Goal: Information Seeking & Learning: Learn about a topic

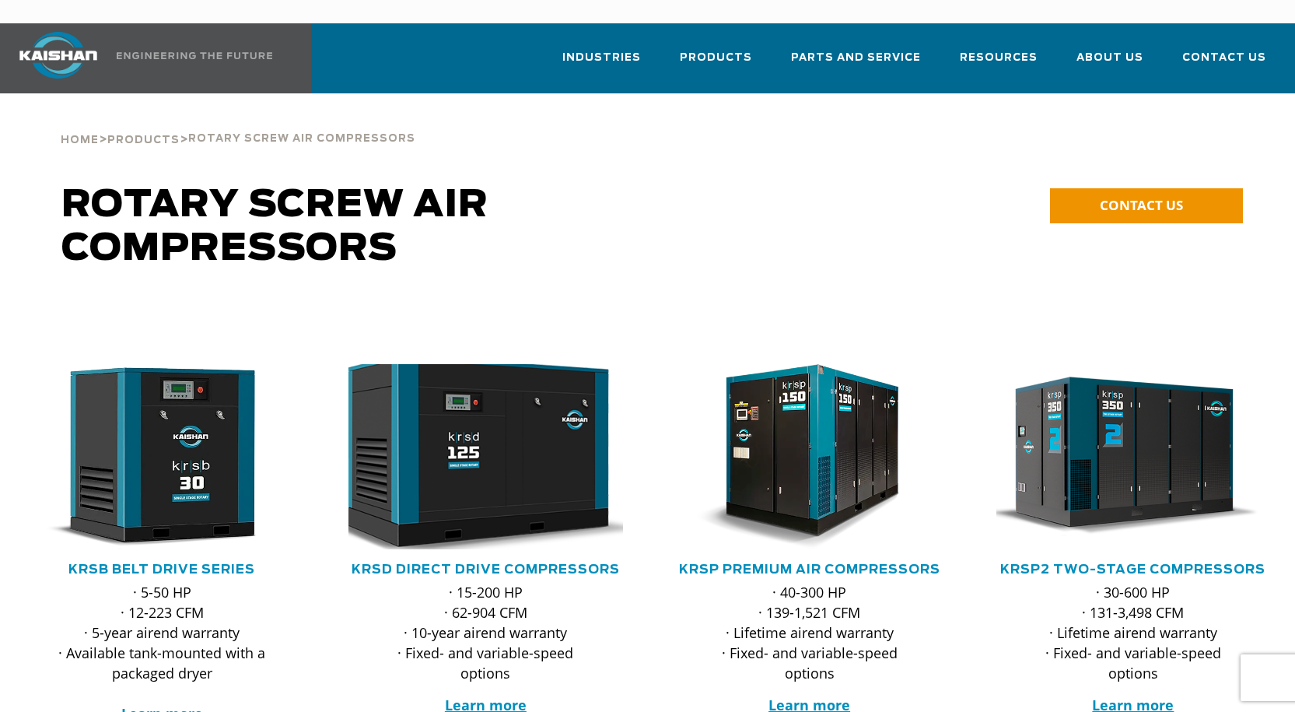
click at [468, 485] on img at bounding box center [475, 456] width 302 height 203
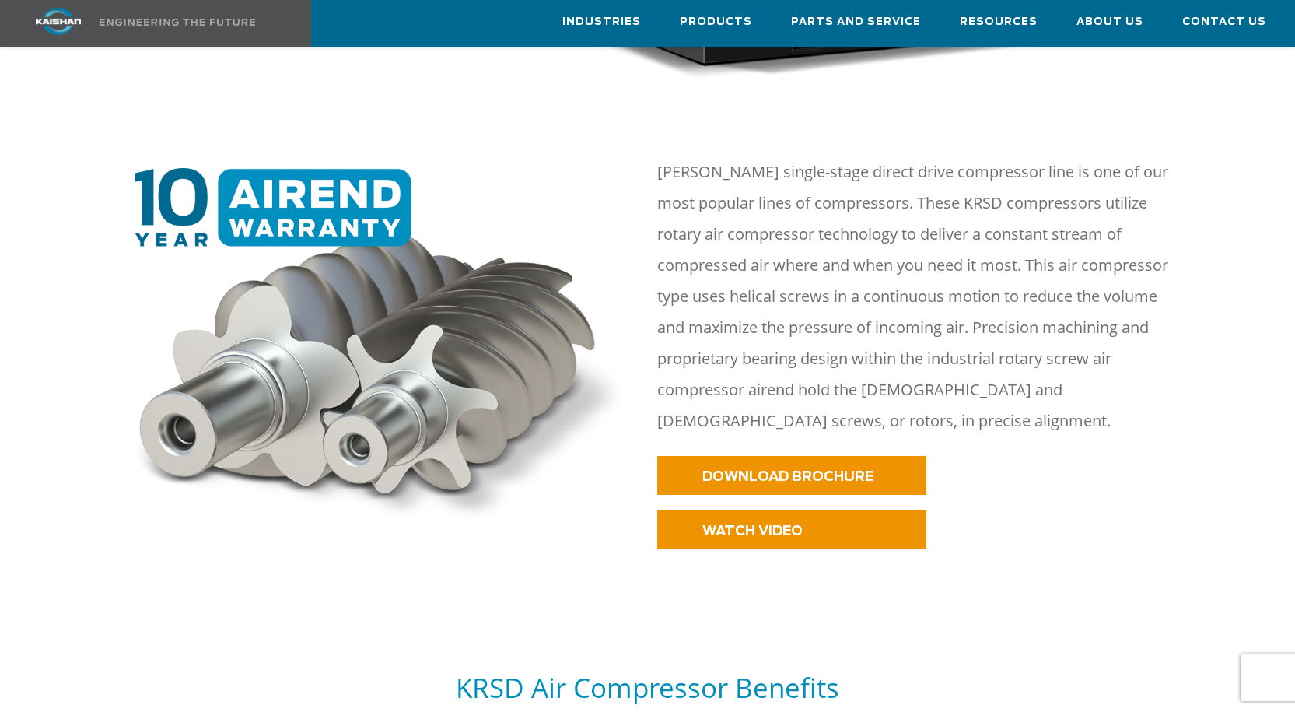
scroll to position [622, 0]
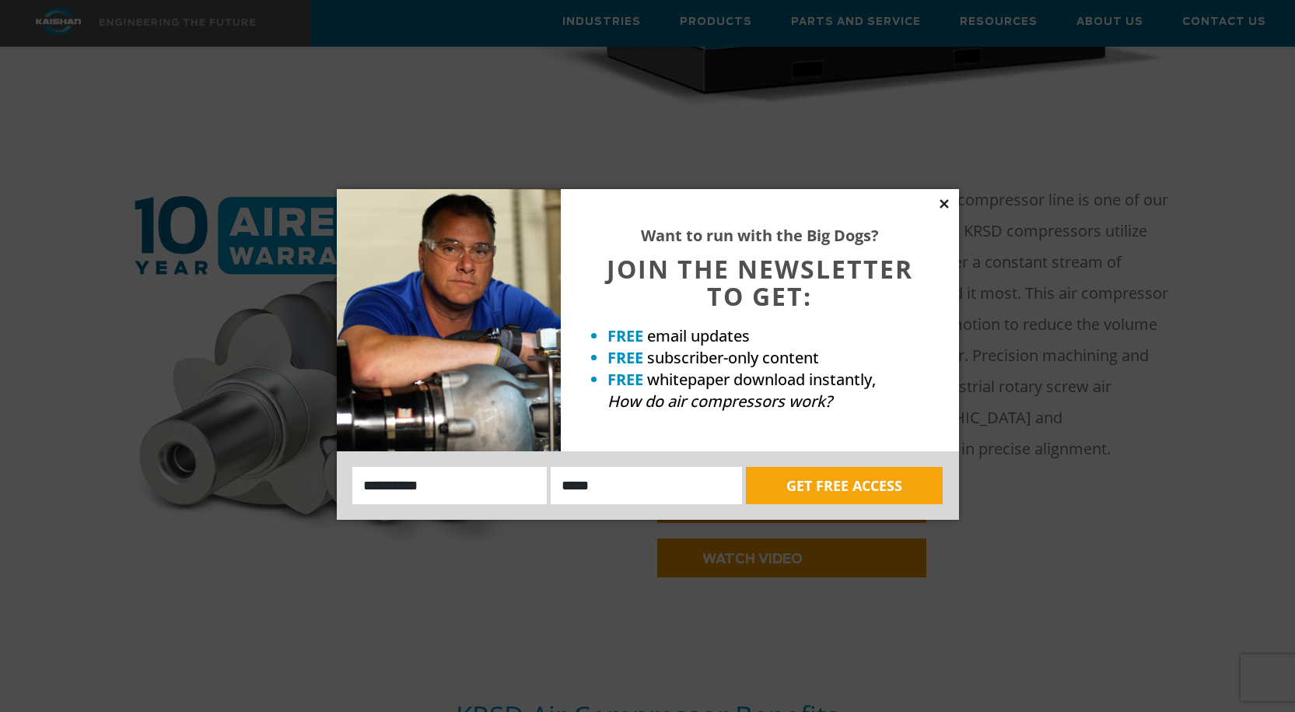
click at [939, 200] on icon at bounding box center [944, 204] width 14 height 14
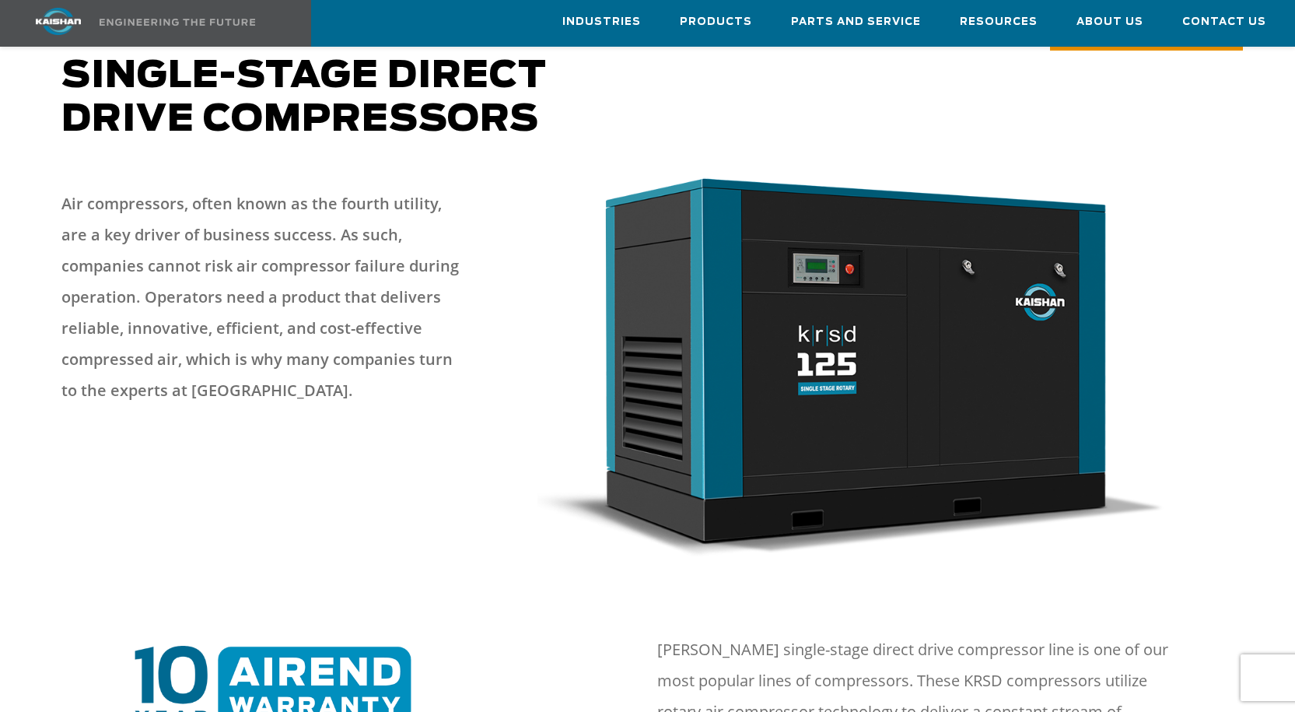
scroll to position [0, 0]
